Goal: Transaction & Acquisition: Purchase product/service

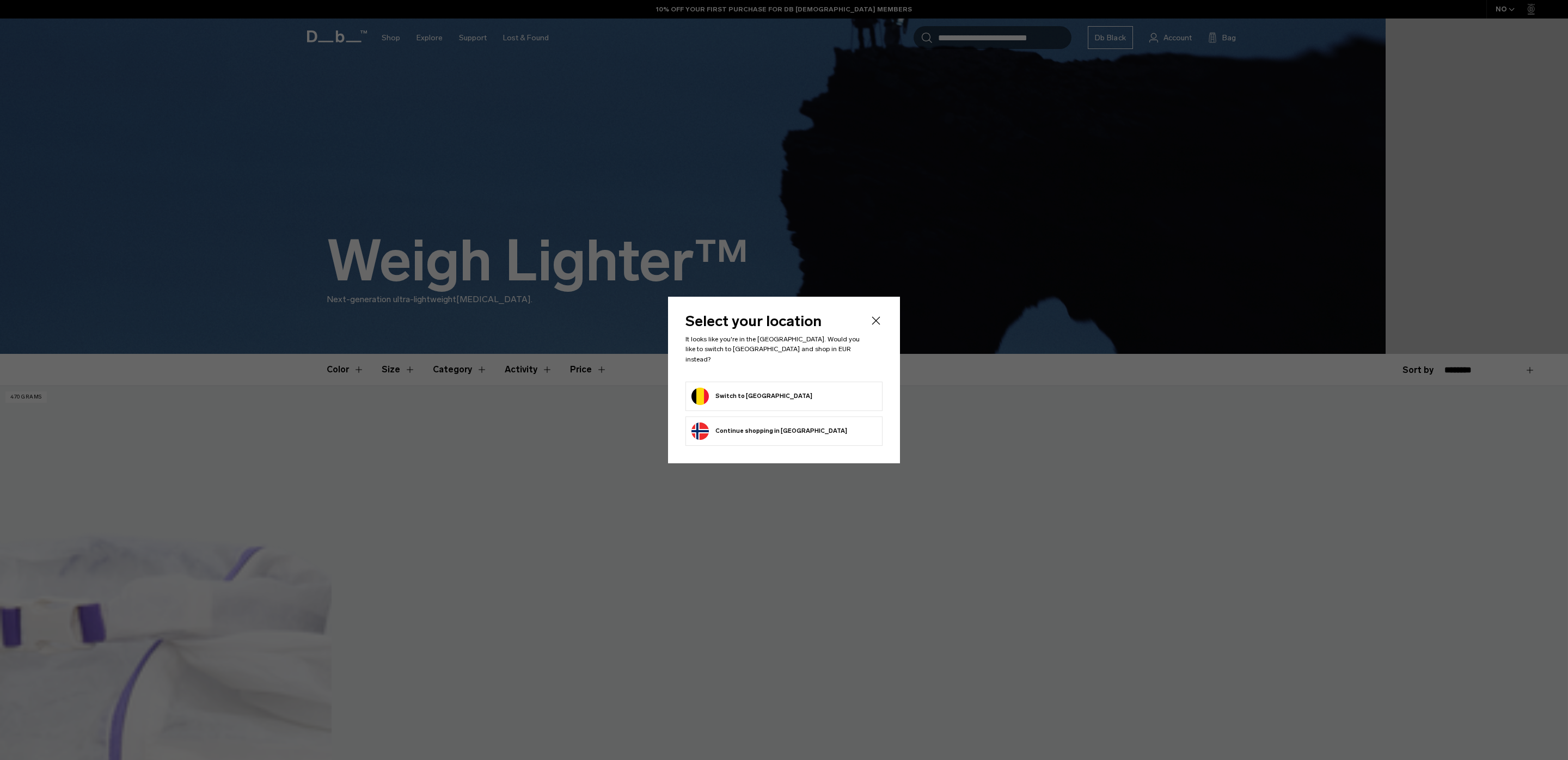
click at [884, 322] on div "Select your location It looks like you're in the Belgium. Would you like to swi…" at bounding box center [784, 379] width 232 height 166
click at [878, 322] on icon "Close" at bounding box center [876, 320] width 13 height 13
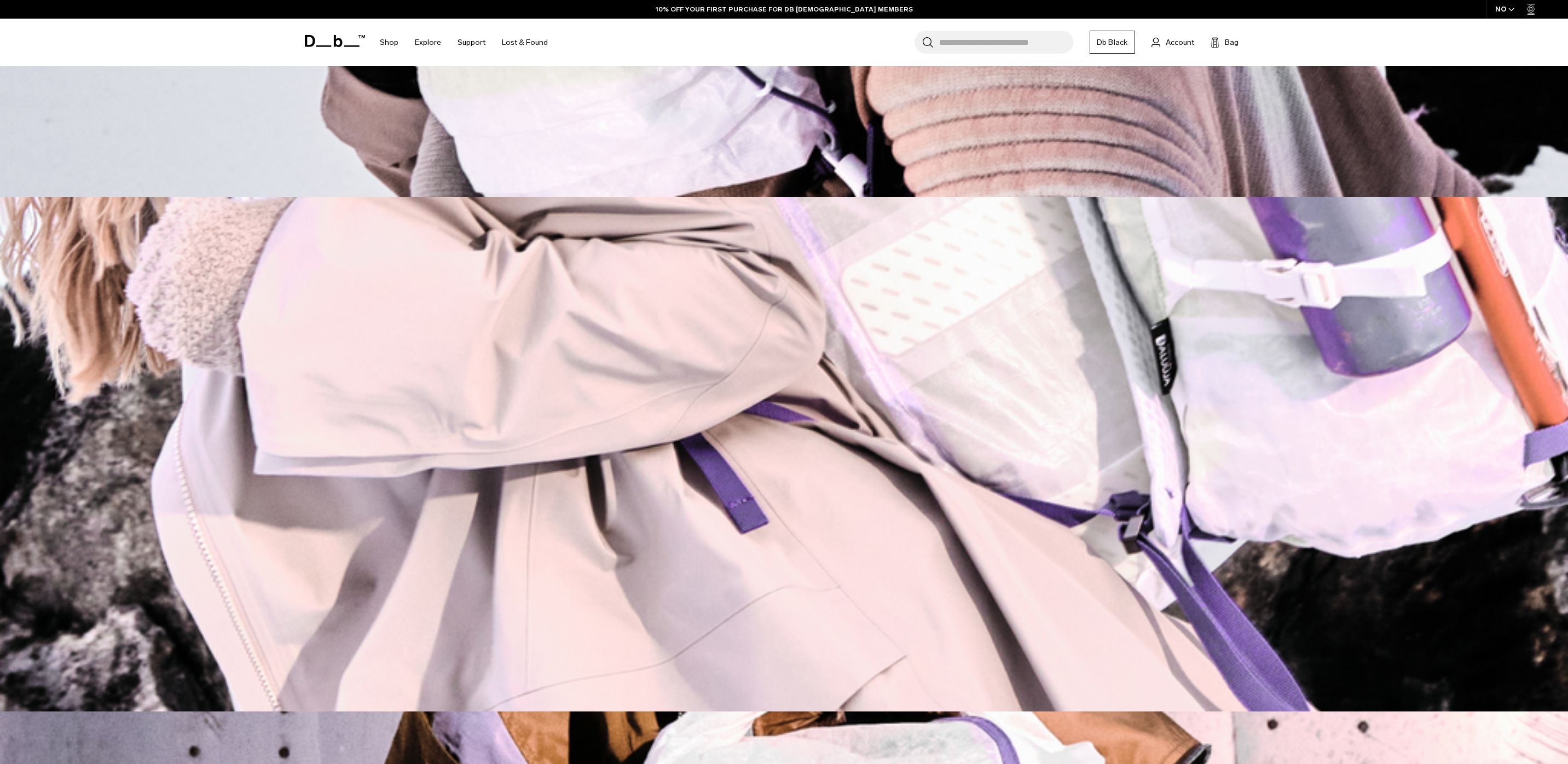
scroll to position [318, 0]
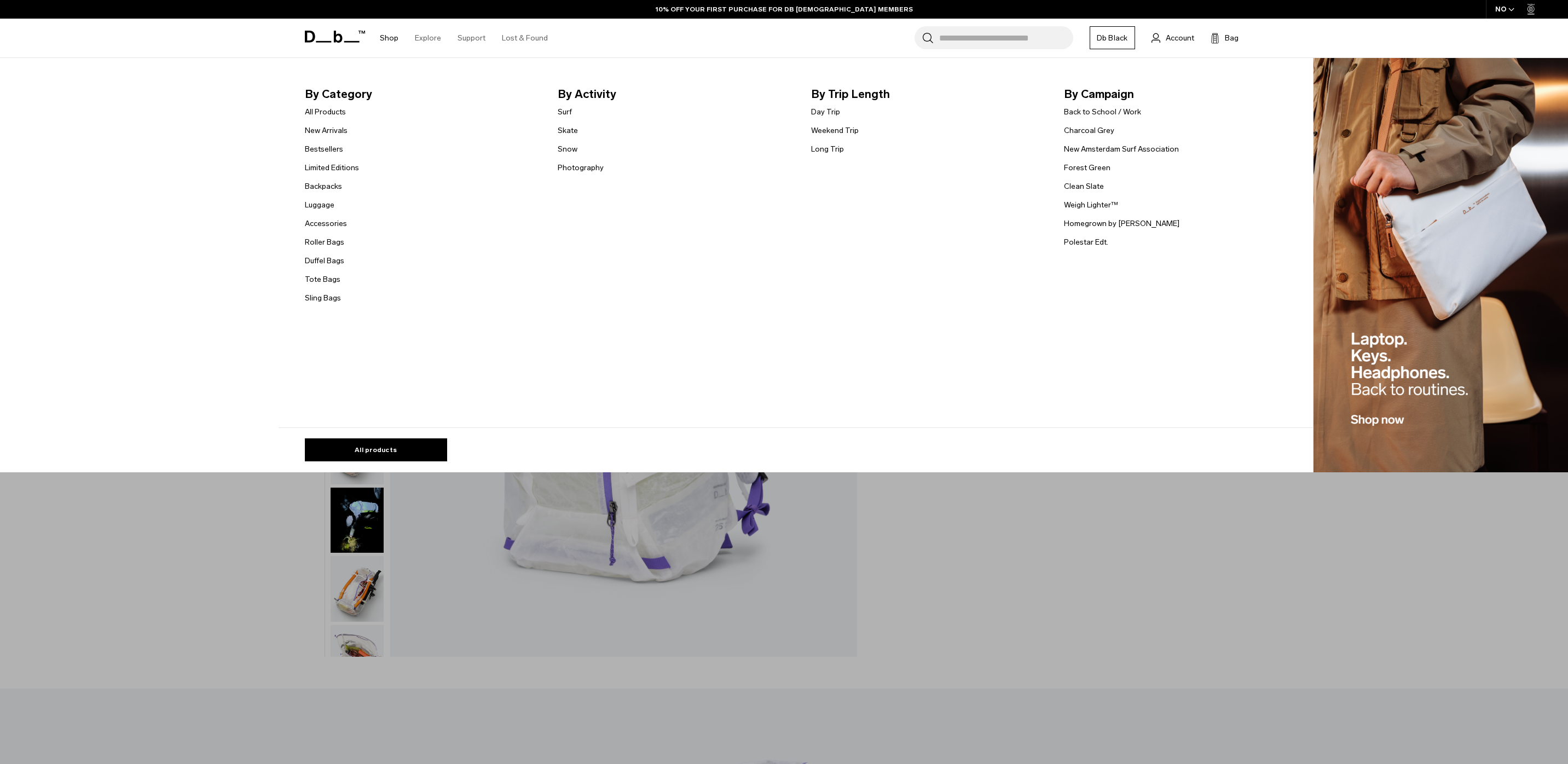
click at [394, 45] on link "Shop" at bounding box center [389, 38] width 19 height 39
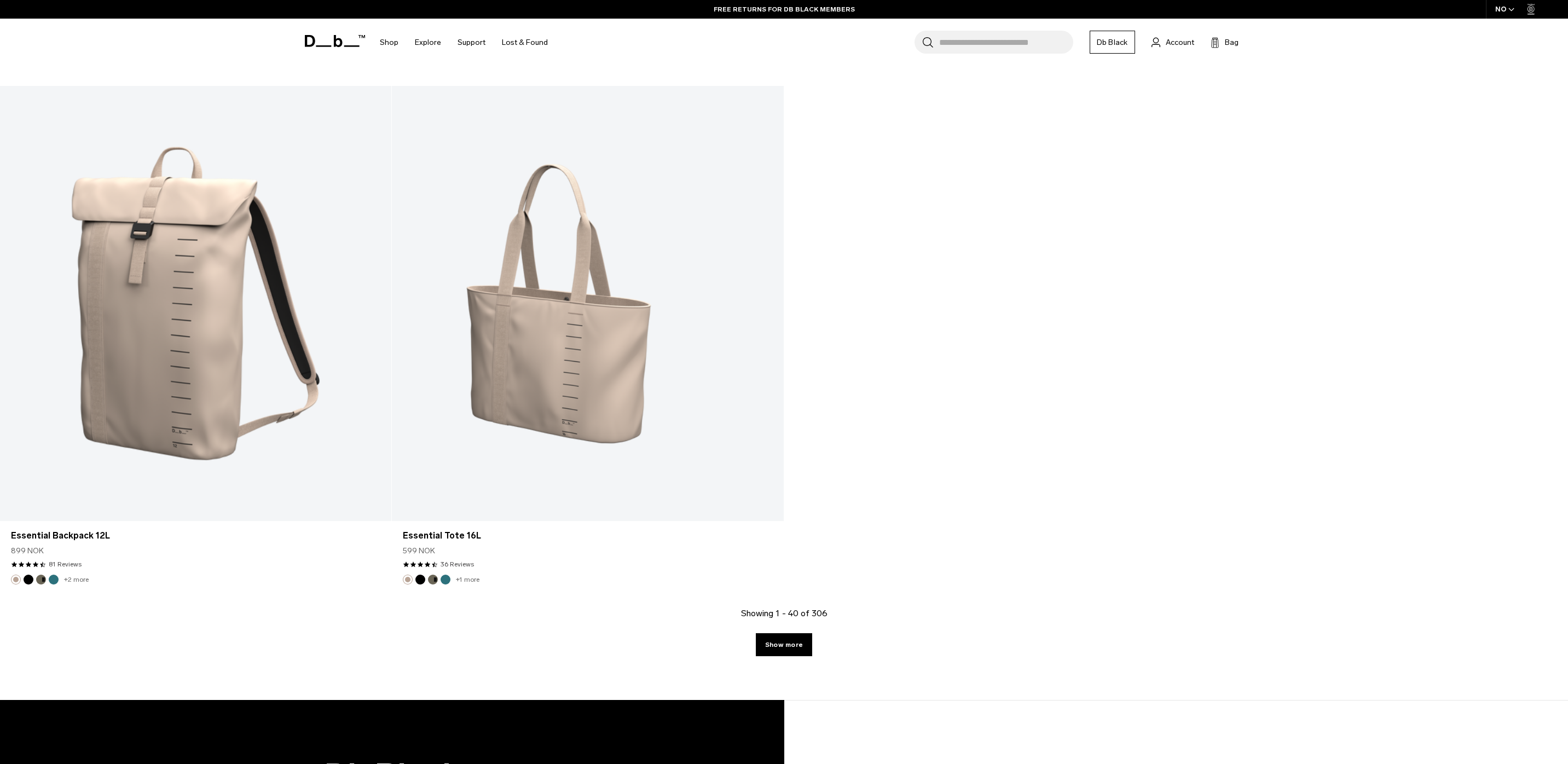
scroll to position [6124, 0]
